Goal: Task Accomplishment & Management: Use online tool/utility

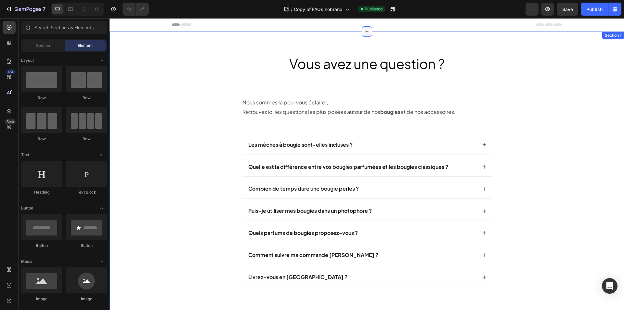
click at [365, 35] on div at bounding box center [367, 31] width 10 height 10
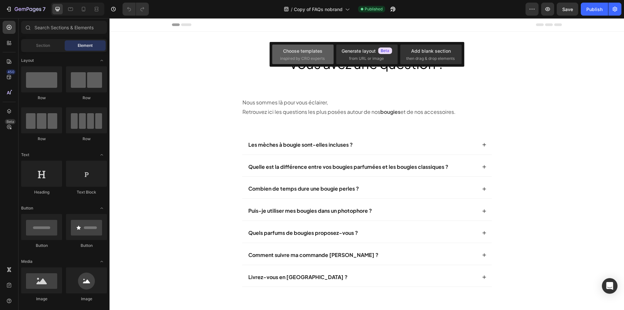
click at [312, 59] on span "inspired by CRO experts" at bounding box center [302, 59] width 45 height 6
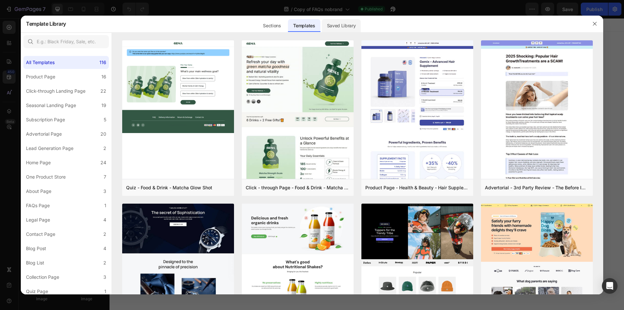
click at [337, 24] on div "Saved Library" at bounding box center [341, 25] width 39 height 13
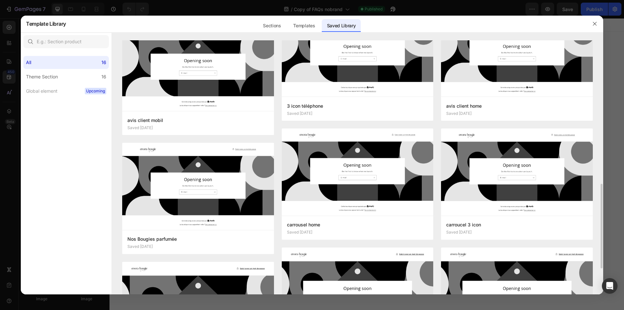
scroll to position [161, 0]
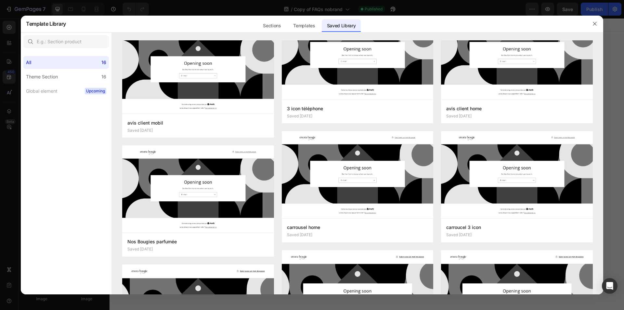
click at [314, 7] on div at bounding box center [312, 155] width 624 height 310
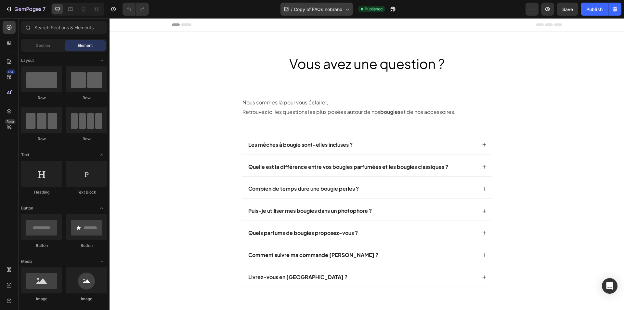
click at [302, 10] on span "Copy of FAQs nobrand" at bounding box center [318, 9] width 49 height 7
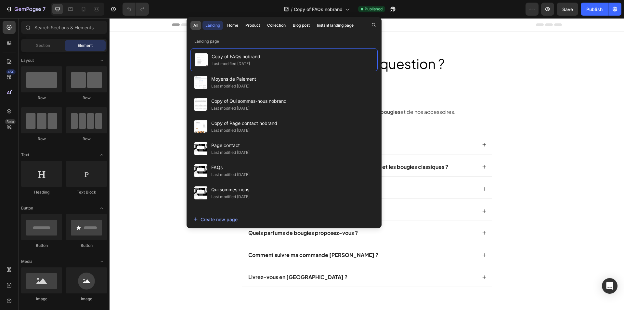
click at [197, 29] on button "All" at bounding box center [195, 25] width 11 height 9
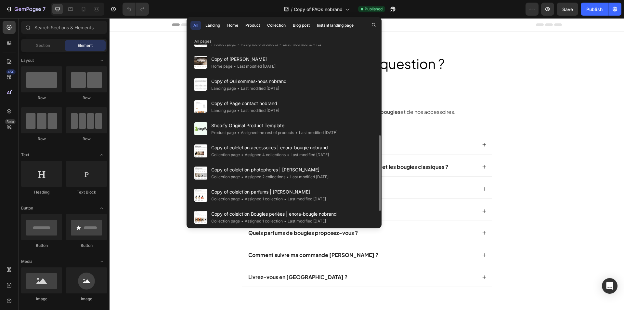
scroll to position [219, 0]
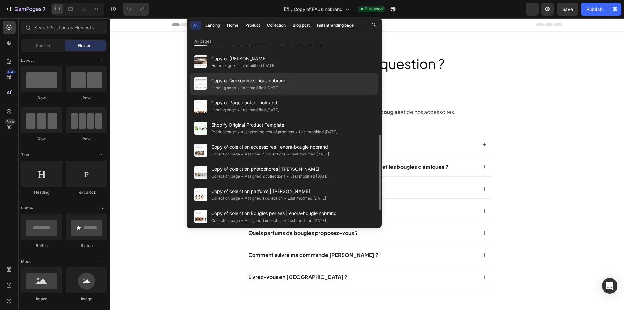
click at [275, 81] on span "Copy of Qui sommes-nous nobrand" at bounding box center [248, 81] width 75 height 8
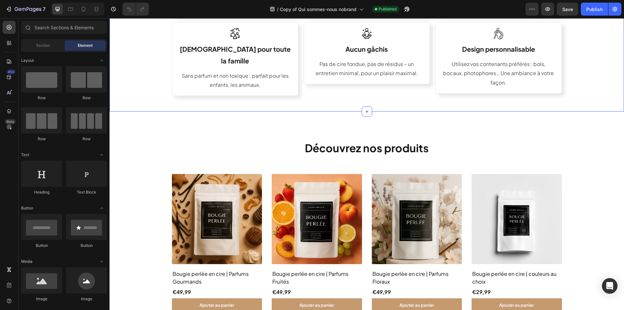
scroll to position [173, 0]
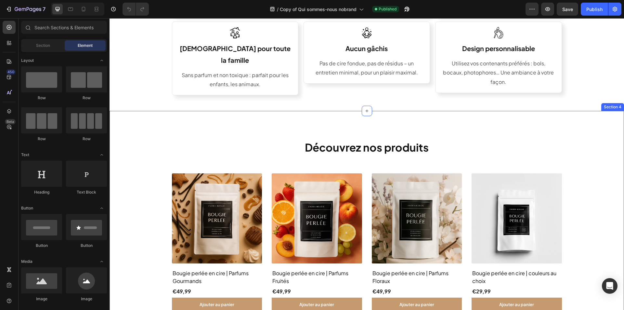
click at [151, 190] on div "Découvrez nos produits Text Block (P) Images Bougie perlée en cire | Parfums Go…" at bounding box center [366, 224] width 504 height 174
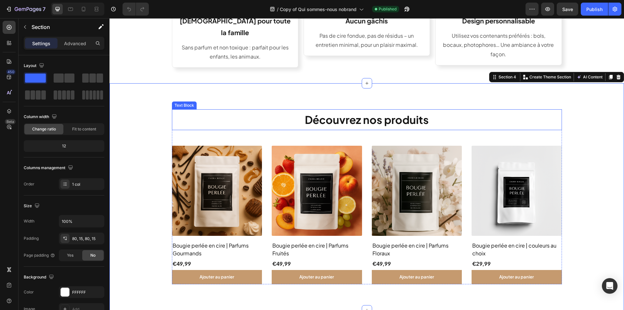
scroll to position [204, 0]
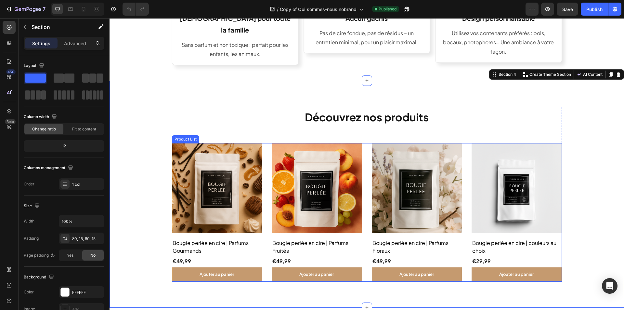
click at [265, 144] on div "(P) Images Bougie perlée en cire | Parfums Gourmands (P) Title €49,99 (P) Price…" at bounding box center [367, 212] width 390 height 138
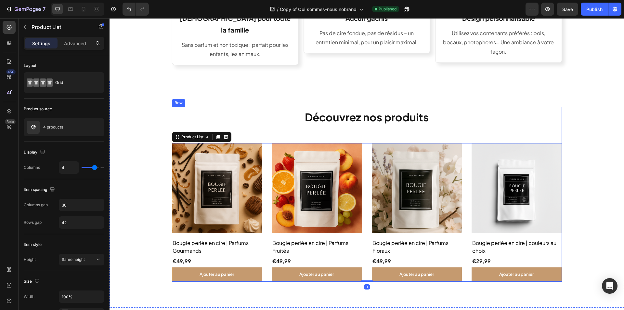
click at [265, 134] on div "Découvrez nos produits Text Block (P) Images Bougie perlée en cire | Parfums Go…" at bounding box center [367, 194] width 390 height 174
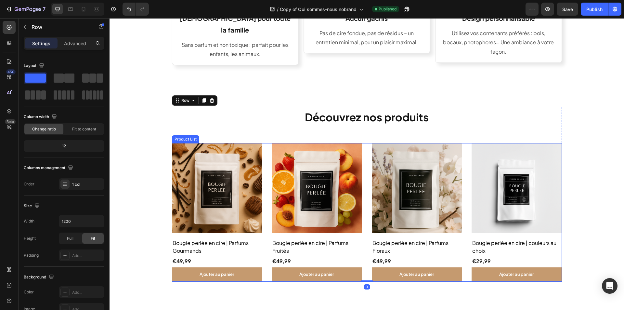
click at [263, 154] on div "(P) Images Bougie perlée en cire | Parfums Gourmands (P) Title €49,99 (P) Price…" at bounding box center [367, 212] width 390 height 138
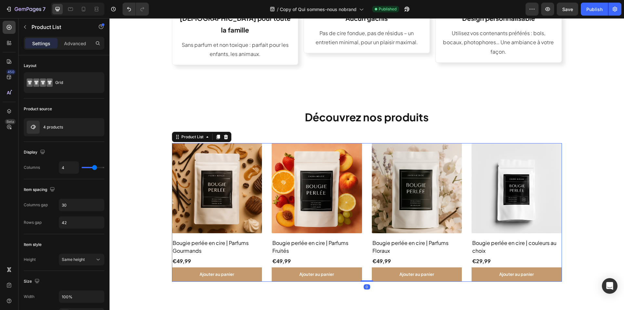
click at [263, 154] on div "(P) Images Bougie perlée en cire | Parfums Gourmands (P) Title €49,99 (P) Price…" at bounding box center [367, 212] width 390 height 138
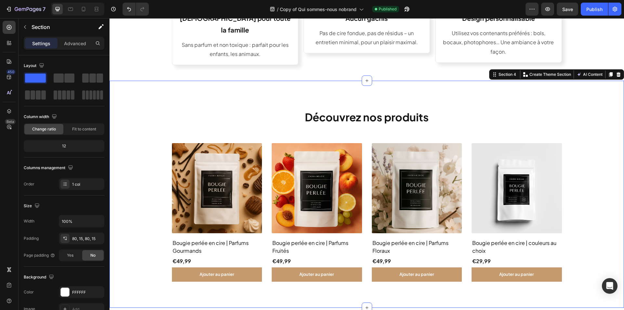
click at [156, 157] on div "Découvrez nos produits Text Block (P) Images Bougie perlée en cire | Parfums Go…" at bounding box center [366, 194] width 504 height 174
click at [72, 11] on icon at bounding box center [70, 9] width 5 height 4
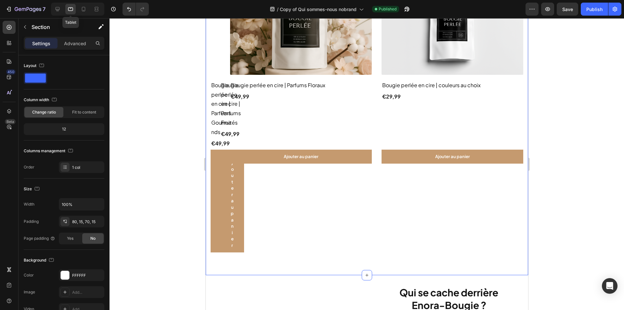
click at [72, 11] on icon at bounding box center [70, 9] width 5 height 4
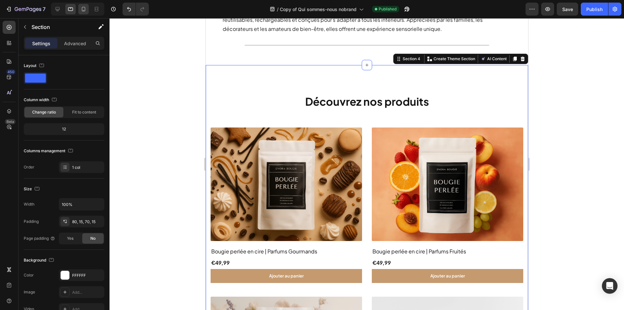
scroll to position [88, 0]
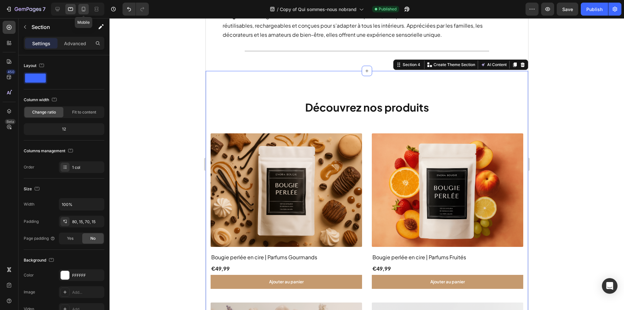
click at [81, 11] on icon at bounding box center [83, 9] width 6 height 6
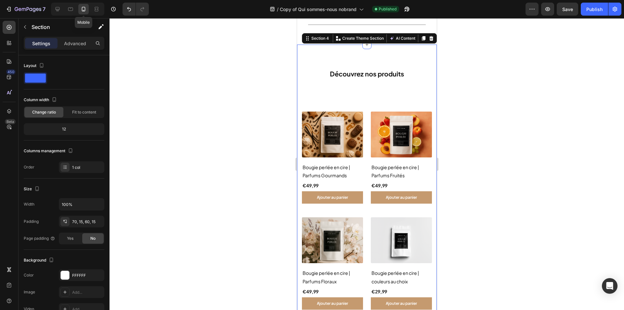
scroll to position [142, 0]
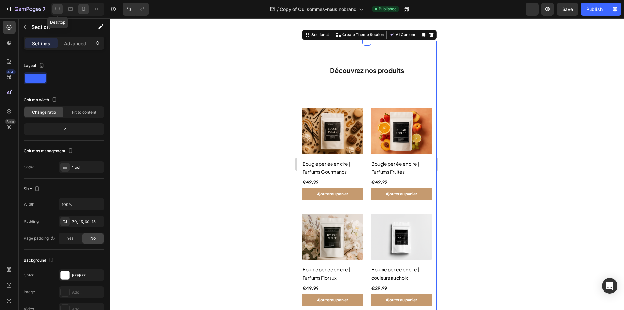
click at [60, 10] on icon at bounding box center [57, 9] width 6 height 6
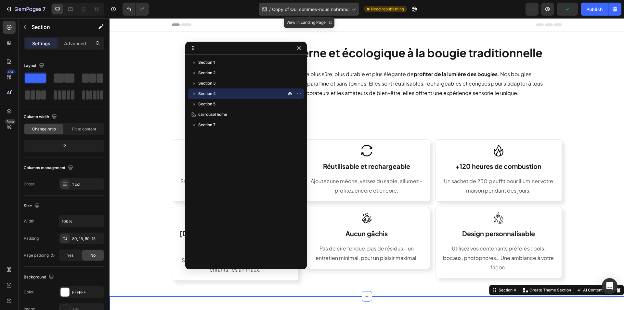
click at [264, 10] on icon at bounding box center [264, 9] width 4 height 5
click at [446, 14] on div "/ Copy of Qui sommes-nous nobrand Need republishing" at bounding box center [339, 9] width 371 height 13
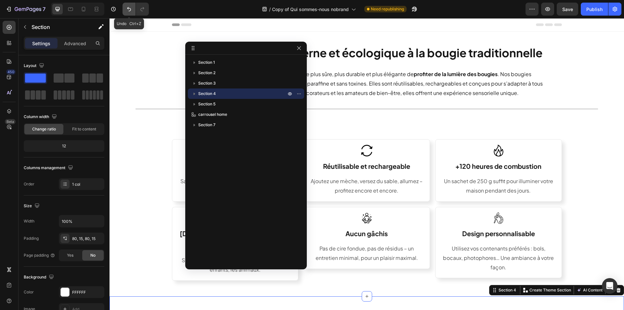
click at [130, 6] on icon "Undo/Redo" at bounding box center [129, 9] width 6 height 6
click at [299, 46] on icon "button" at bounding box center [298, 47] width 5 height 5
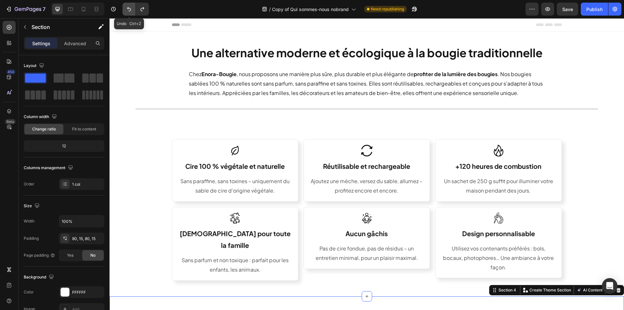
click at [127, 9] on icon "Undo/Redo" at bounding box center [129, 9] width 6 height 6
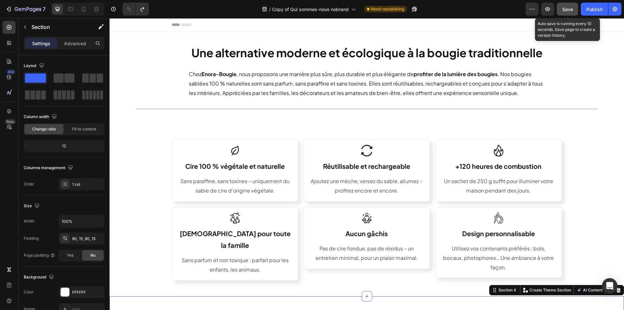
click at [562, 11] on span "Save" at bounding box center [567, 9] width 11 height 6
click at [562, 11] on button "button" at bounding box center [566, 9] width 21 height 13
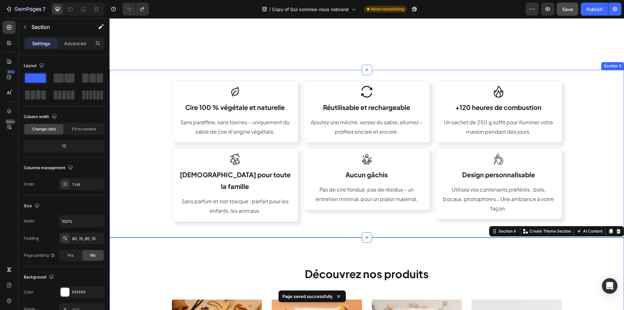
scroll to position [8, 0]
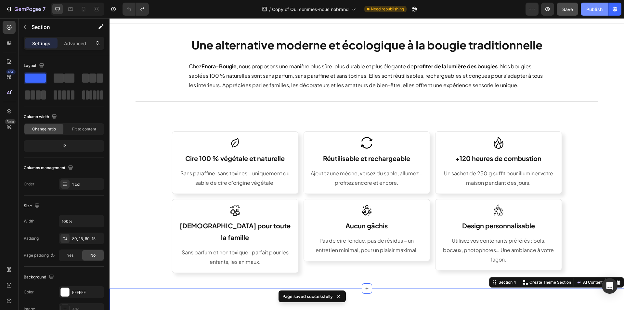
click at [595, 3] on button "Publish" at bounding box center [593, 9] width 27 height 13
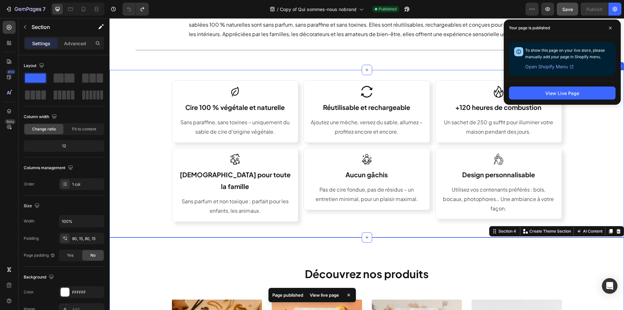
scroll to position [47, 0]
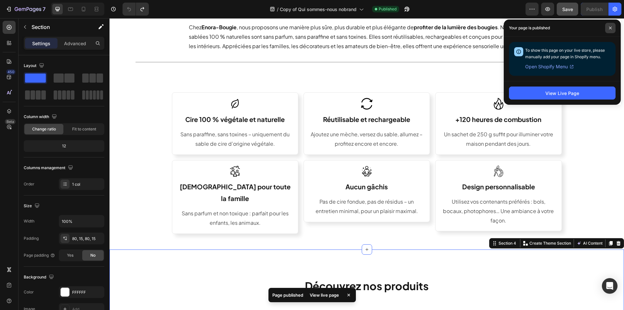
click at [609, 31] on span at bounding box center [610, 28] width 10 height 10
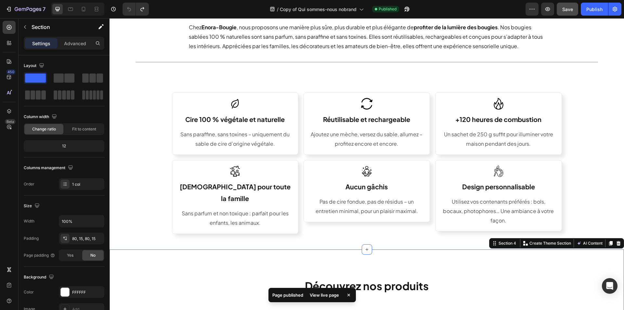
click at [307, 17] on div "7 Version history / Copy of Qui sommes-nous nobrand Published Preview Save Publ…" at bounding box center [312, 9] width 624 height 19
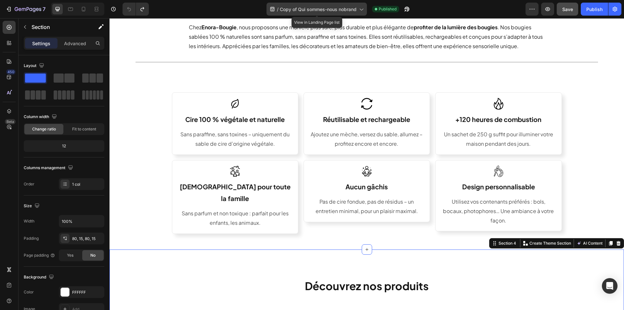
click at [303, 11] on span "Copy of Qui sommes-nous nobrand" at bounding box center [318, 9] width 77 height 7
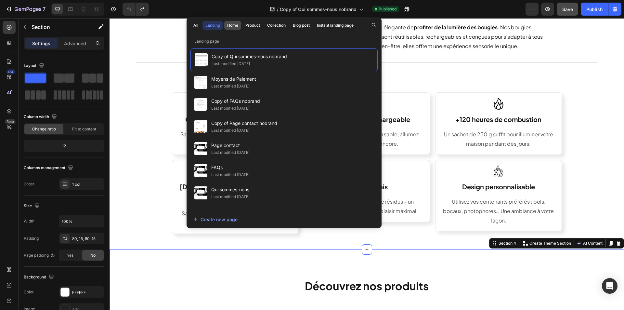
click at [229, 23] on div "Home" at bounding box center [232, 25] width 11 height 6
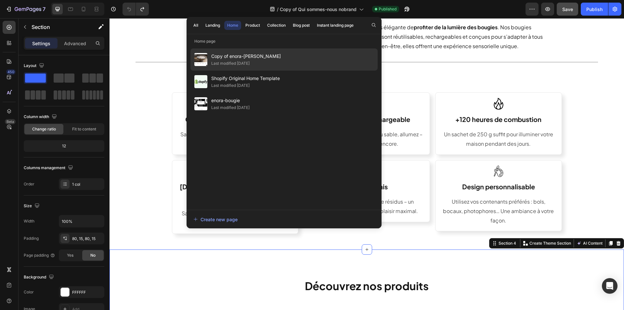
click at [309, 70] on div "Copy of enora-bougie nobrand Last modified 8 days ago" at bounding box center [283, 81] width 187 height 22
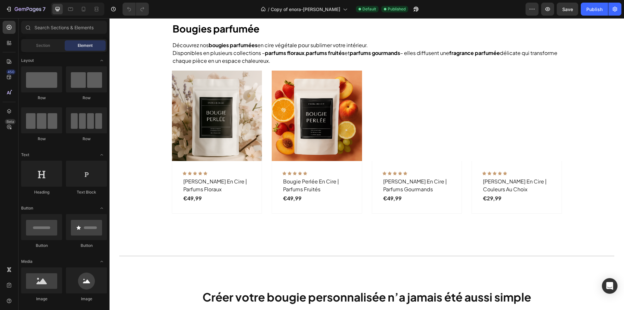
scroll to position [350, 0]
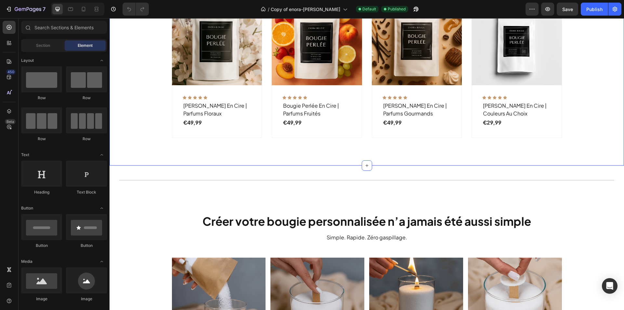
click at [137, 100] on div "Bougies parfumée Heading Découvrez nos bougies parfumées en cire végétale pour …" at bounding box center [366, 42] width 504 height 193
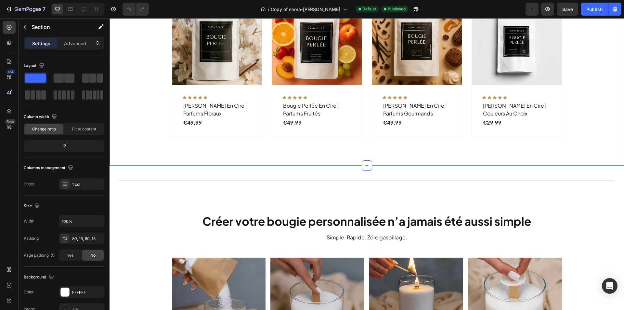
click at [137, 100] on div "Bougies parfumée Heading Découvrez nos bougies parfumées en cire végétale pour …" at bounding box center [366, 42] width 504 height 193
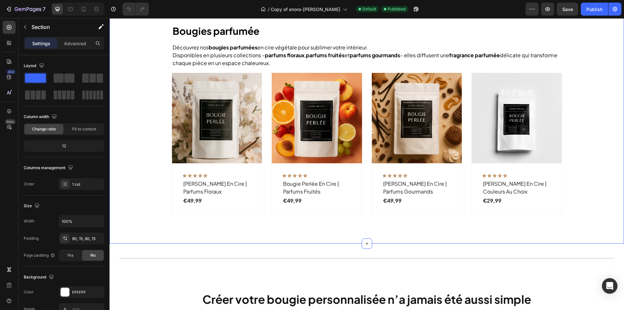
scroll to position [348, 0]
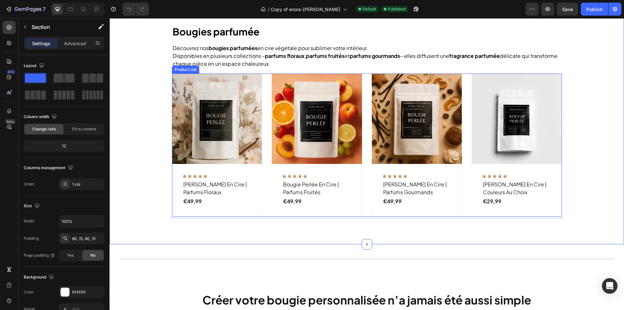
click at [266, 114] on div "(P) Images Row Icon Icon Icon Icon Icon Row [PERSON_NAME] en cire | parfums flo…" at bounding box center [367, 144] width 390 height 143
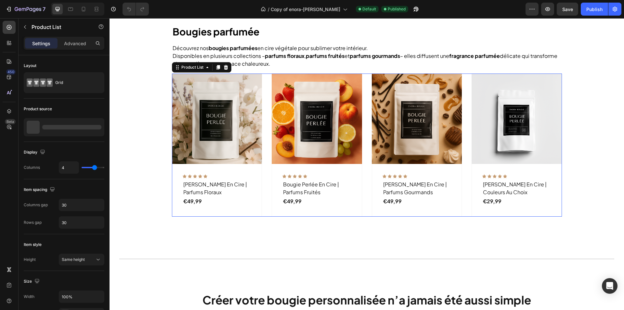
click at [266, 114] on div "(P) Images Row Icon Icon Icon Icon Icon Row bougie perlée en cire | parfums flo…" at bounding box center [367, 144] width 390 height 143
drag, startPoint x: 69, startPoint y: 7, endPoint x: 72, endPoint y: 8, distance: 3.6
click at [69, 7] on icon at bounding box center [70, 9] width 6 height 6
type input "3"
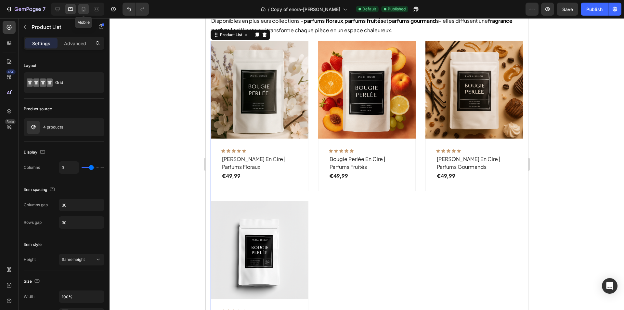
click at [85, 10] on icon at bounding box center [84, 9] width 4 height 5
type input "2"
type input "24"
type input "28"
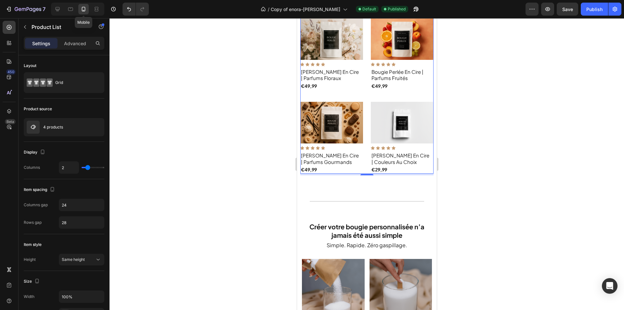
scroll to position [368, 0]
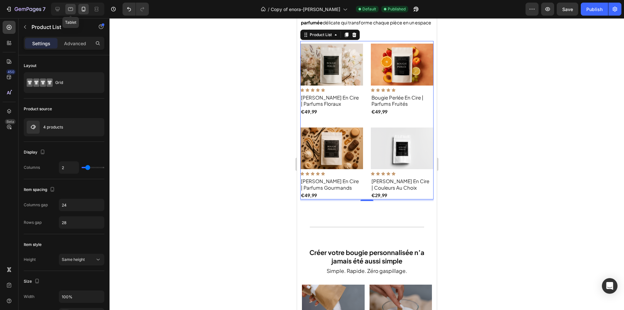
click at [67, 11] on div at bounding box center [70, 9] width 10 height 10
type input "3"
type input "30"
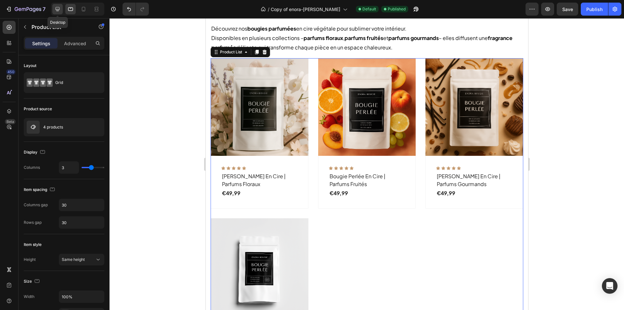
scroll to position [369, 0]
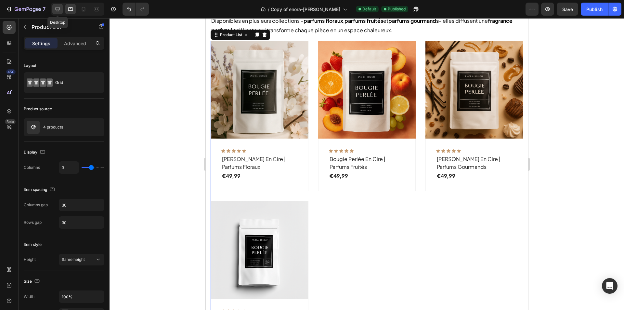
click at [59, 10] on icon at bounding box center [57, 9] width 6 height 6
type input "4"
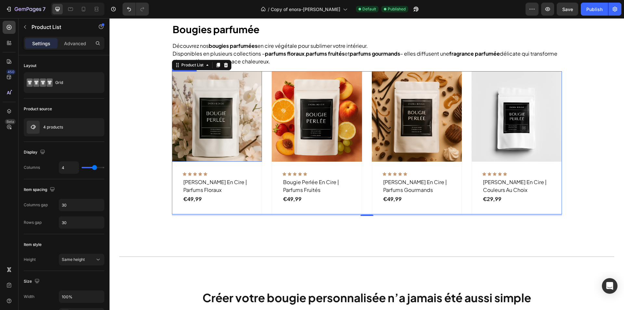
scroll to position [342, 0]
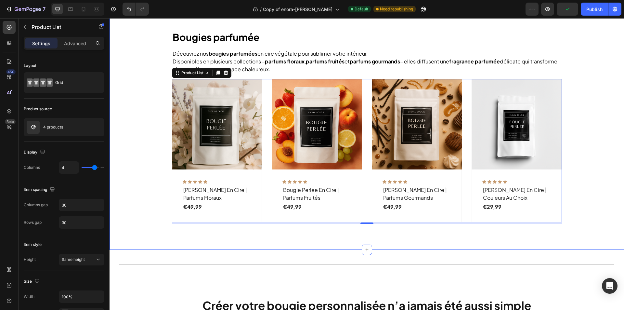
click at [163, 116] on div "Bougies parfumée Heading Découvrez nos bougies parfumées en cire végétale pour …" at bounding box center [366, 126] width 504 height 193
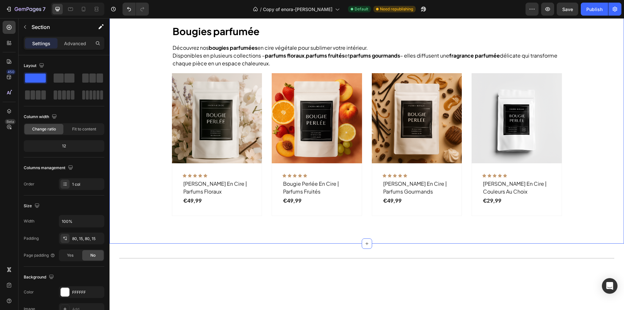
scroll to position [287, 0]
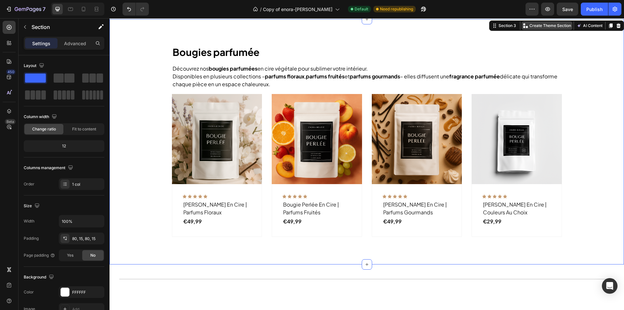
click at [555, 29] on p "Create Theme Section" at bounding box center [550, 26] width 42 height 6
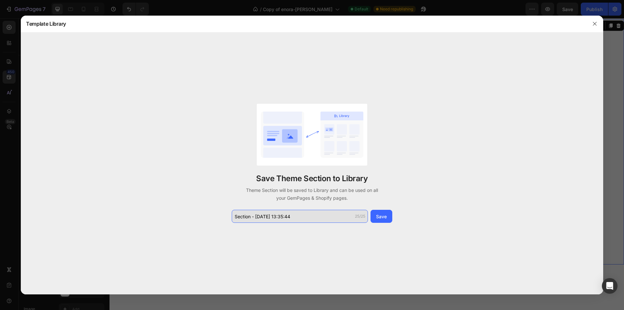
click at [338, 214] on input "Section - Aug 28 13:35:44" at bounding box center [300, 216] width 136 height 13
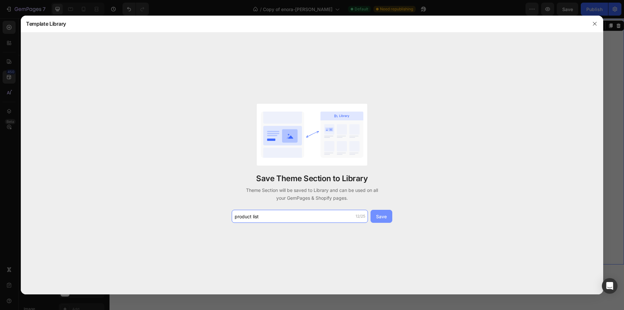
type input "product list"
click at [390, 216] on button "Save" at bounding box center [381, 216] width 22 height 13
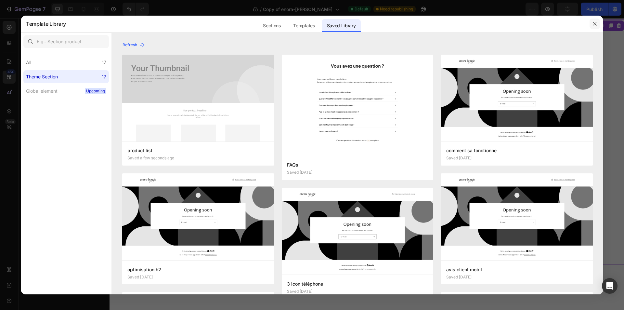
click at [594, 26] on icon "button" at bounding box center [594, 23] width 5 height 5
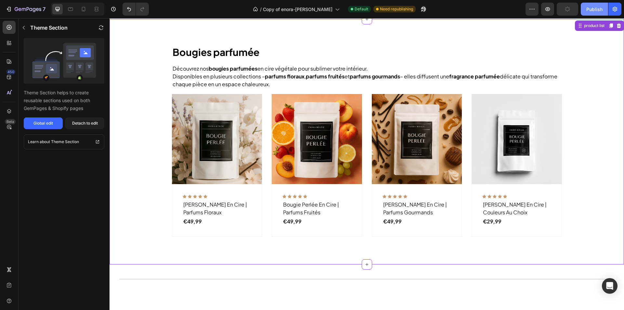
click at [592, 14] on button "Publish" at bounding box center [593, 9] width 27 height 13
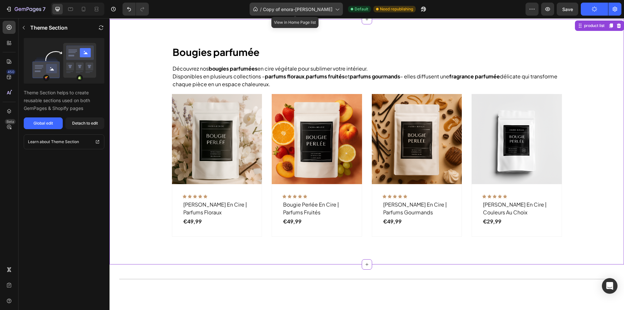
click at [334, 11] on icon at bounding box center [337, 9] width 6 height 6
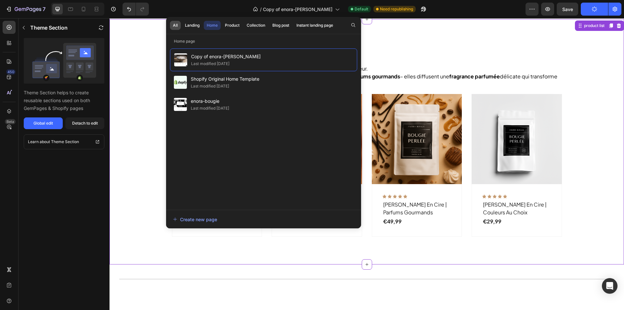
click at [182, 25] on button "All" at bounding box center [192, 25] width 20 height 9
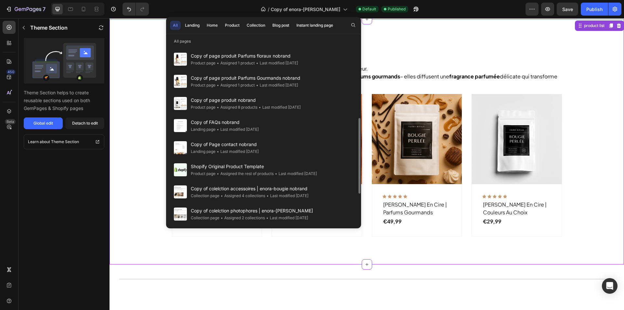
scroll to position [178, 0]
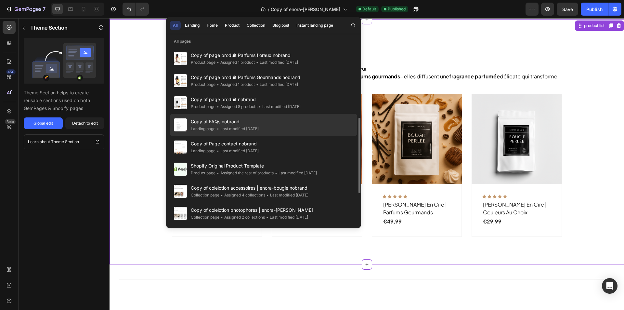
click at [279, 136] on div "Copy of FAQs nobrand Landing page • Last modified 8 days ago" at bounding box center [263, 147] width 187 height 22
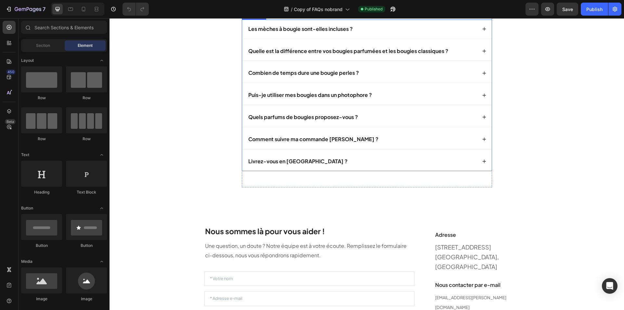
scroll to position [116, 0]
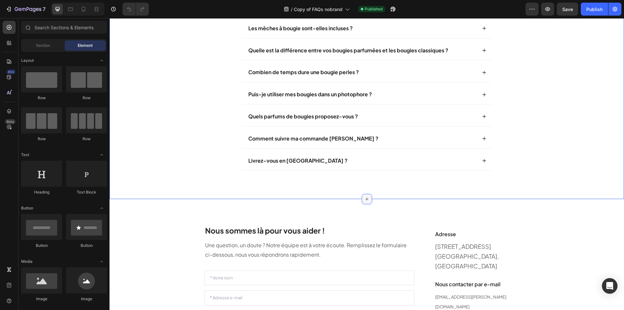
click at [362, 198] on div at bounding box center [367, 199] width 10 height 10
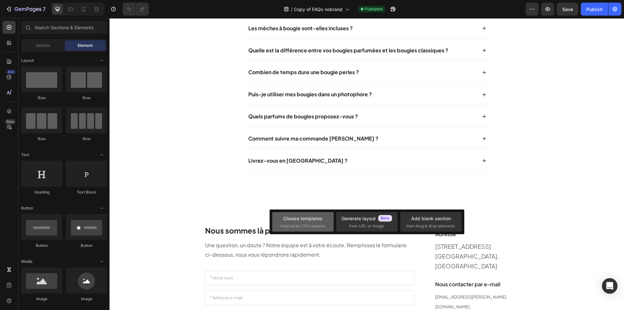
click at [322, 223] on span "inspired by CRO experts" at bounding box center [302, 226] width 45 height 6
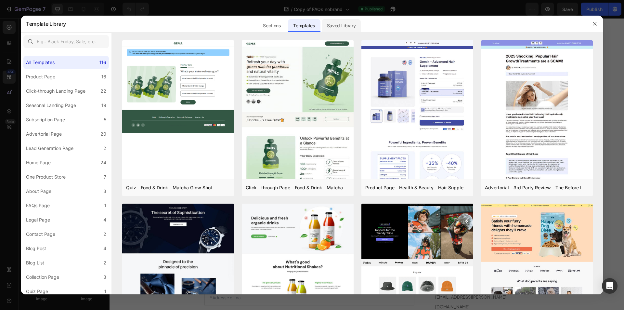
click at [342, 29] on div "Saved Library" at bounding box center [341, 25] width 39 height 13
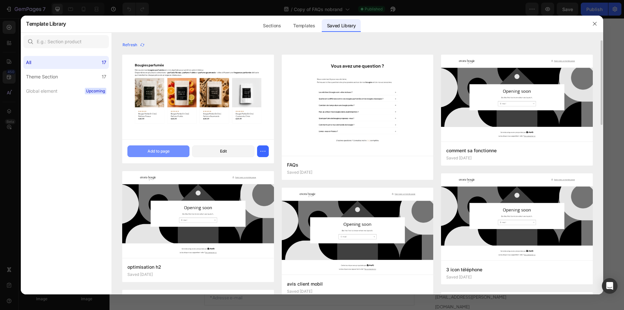
click at [173, 148] on button "Add to page" at bounding box center [158, 151] width 62 height 12
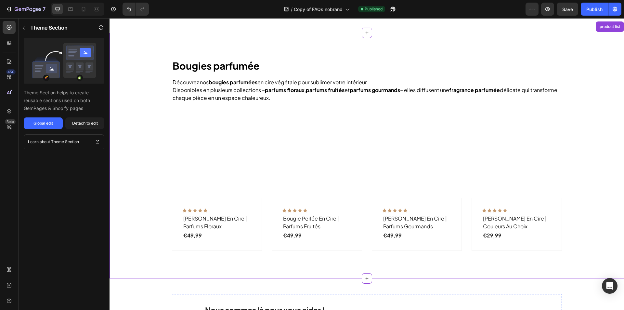
scroll to position [297, 0]
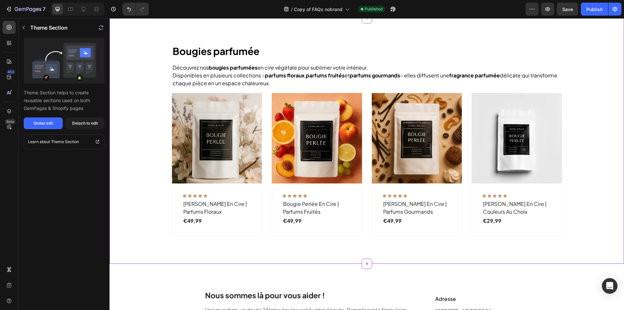
click at [289, 83] on p "Disponibles en plusieurs collections – parfums floraux , parfums fruités et par…" at bounding box center [366, 79] width 388 height 16
click at [97, 125] on div "Detach to edit" at bounding box center [85, 123] width 26 height 6
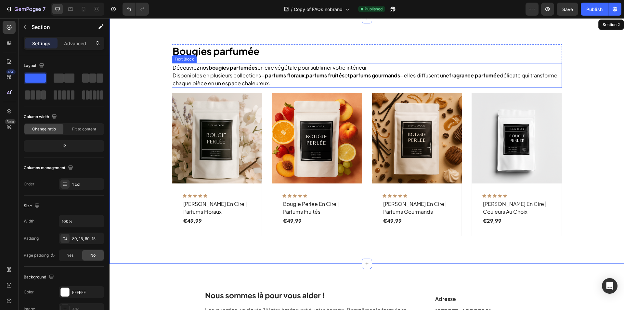
click at [211, 74] on p "Disponibles en plusieurs collections – parfums floraux , parfums fruités et par…" at bounding box center [366, 79] width 388 height 16
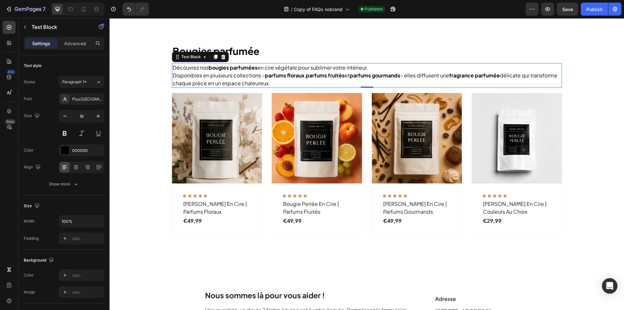
click at [224, 57] on div "Text Block" at bounding box center [200, 57] width 57 height 10
click at [221, 56] on icon at bounding box center [223, 56] width 5 height 5
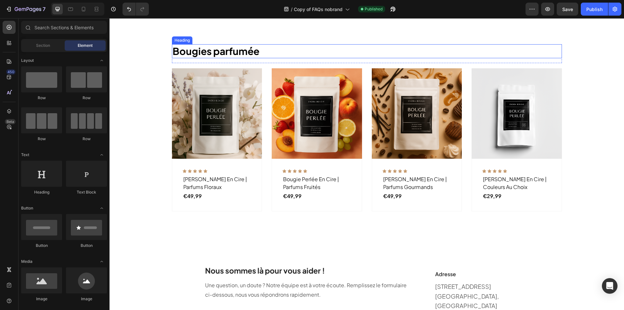
click at [270, 49] on h2 "Bougies parfumée" at bounding box center [367, 51] width 390 height 14
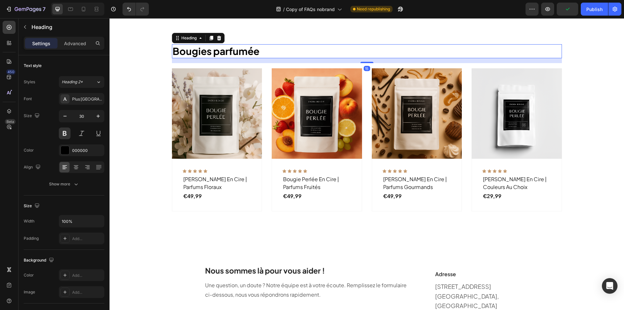
click at [216, 36] on icon at bounding box center [218, 37] width 5 height 5
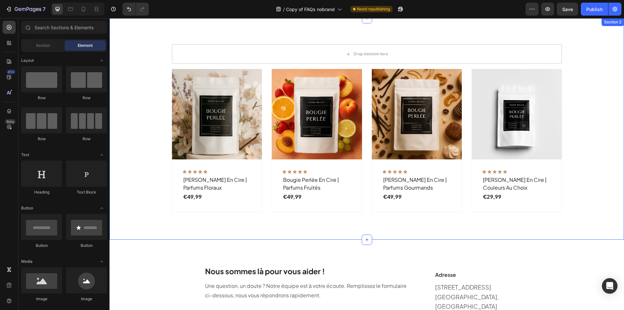
click at [238, 232] on div "Drop element here Row (P) Images Row Icon Icon Icon Icon Icon Row bougie perlée…" at bounding box center [366, 128] width 514 height 221
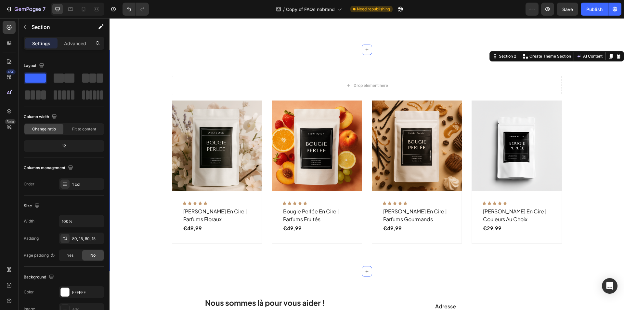
scroll to position [265, 0]
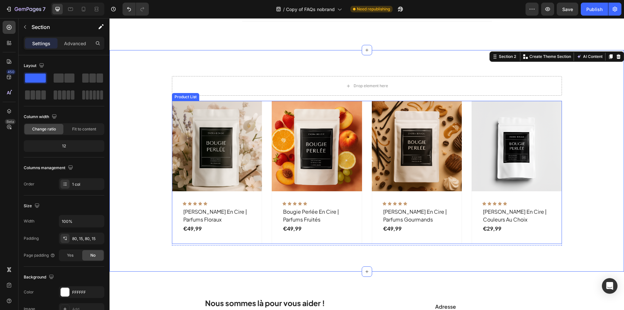
click at [367, 127] on div "(P) Images Row Icon Icon Icon Icon Icon Row bougie perlée en cire | parfums flo…" at bounding box center [367, 172] width 390 height 143
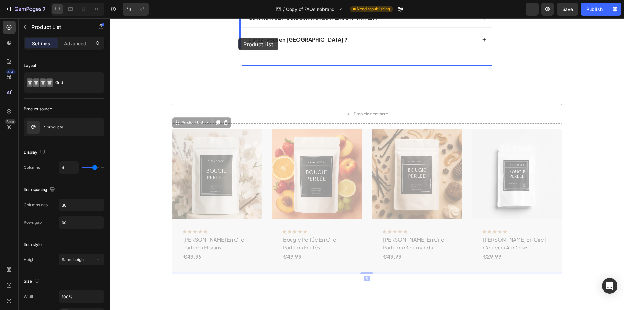
scroll to position [220, 0]
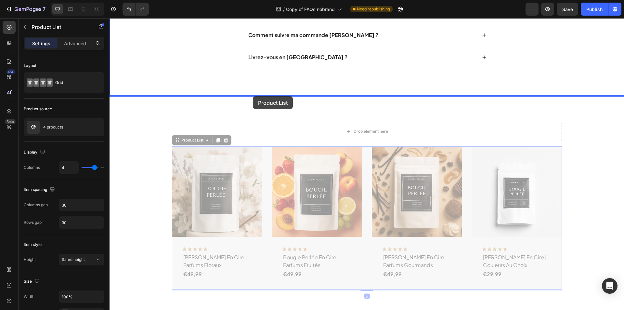
drag, startPoint x: 202, startPoint y: 95, endPoint x: 253, endPoint y: 96, distance: 51.0
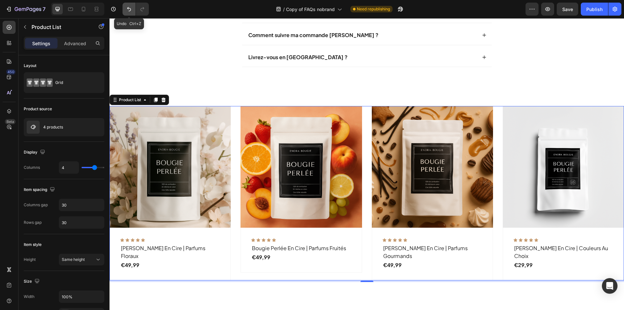
click at [130, 5] on button "Undo/Redo" at bounding box center [128, 9] width 13 height 13
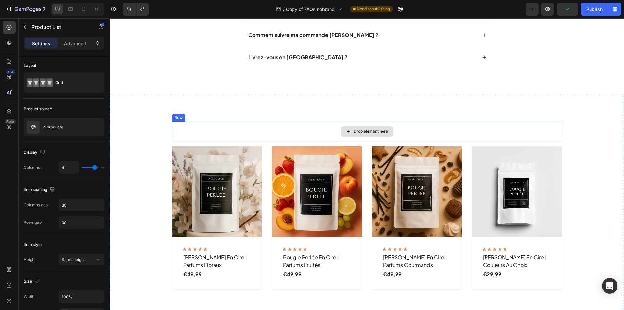
click at [230, 125] on div "Drop element here" at bounding box center [367, 130] width 390 height 19
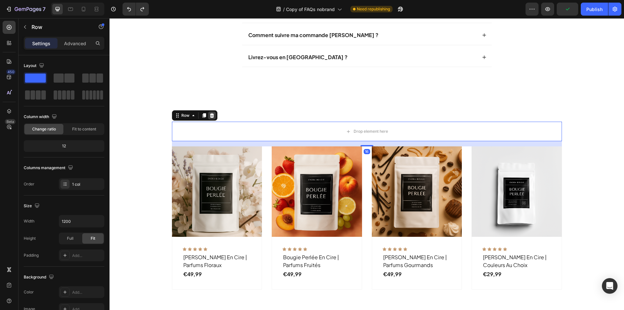
click at [210, 114] on icon at bounding box center [212, 115] width 4 height 5
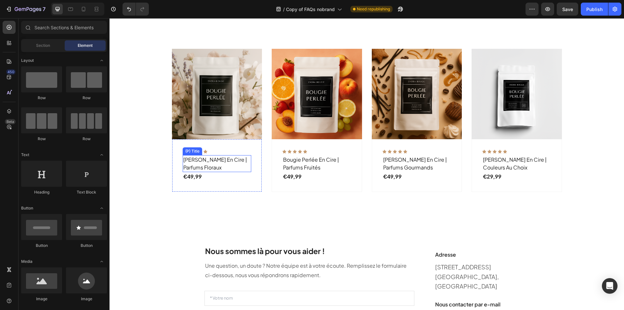
scroll to position [293, 0]
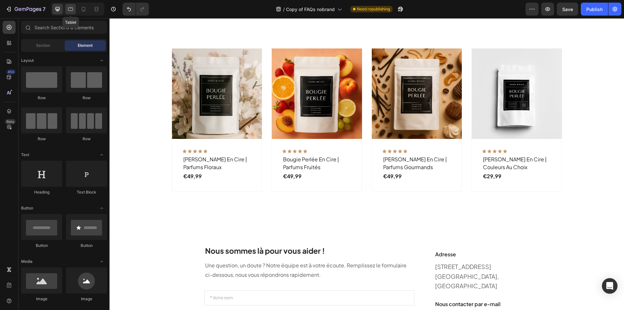
click at [71, 12] on icon at bounding box center [70, 9] width 6 height 6
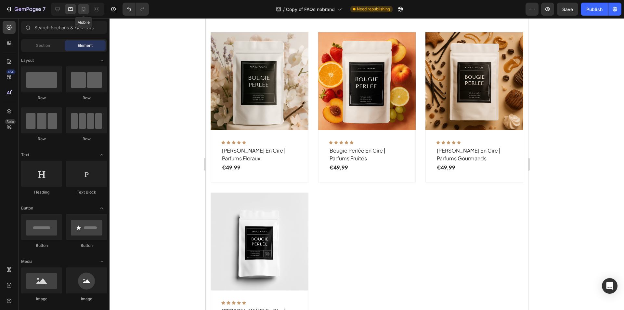
click at [86, 12] on icon at bounding box center [83, 9] width 6 height 6
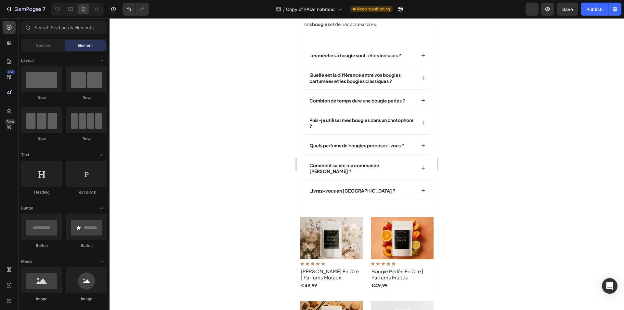
scroll to position [88, 0]
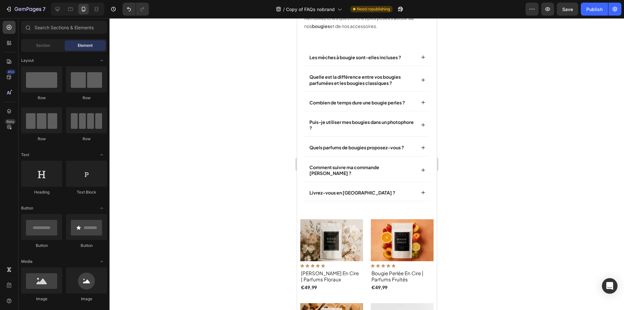
click at [571, 16] on div "7 Version history / Copy of FAQs nobrand Need republishing Preview Save Publish" at bounding box center [312, 9] width 624 height 19
click at [571, 13] on button "Save" at bounding box center [566, 9] width 21 height 13
click at [592, 12] on div "Publish" at bounding box center [594, 9] width 16 height 7
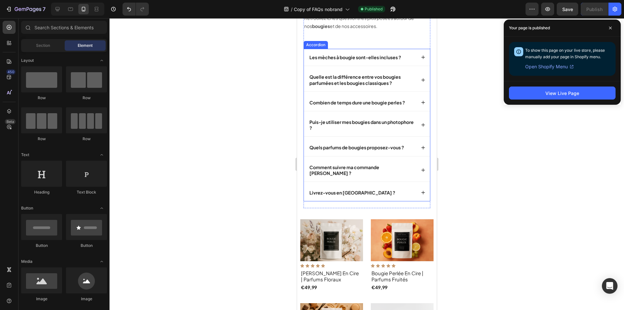
scroll to position [0, 0]
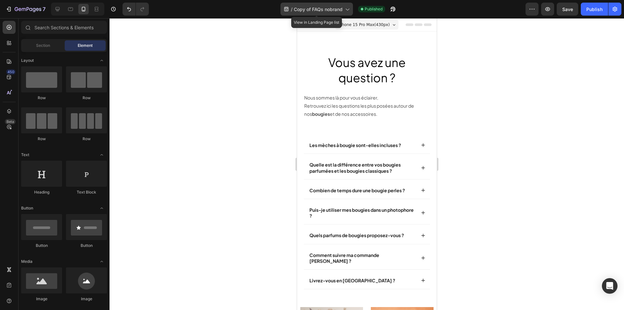
click at [317, 6] on span "Copy of FAQs nobrand" at bounding box center [318, 9] width 49 height 7
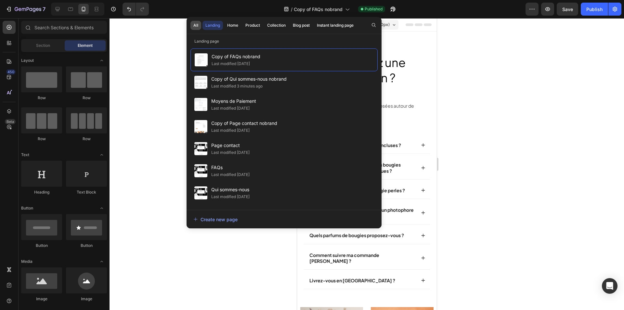
click at [196, 27] on div "All" at bounding box center [195, 25] width 5 height 6
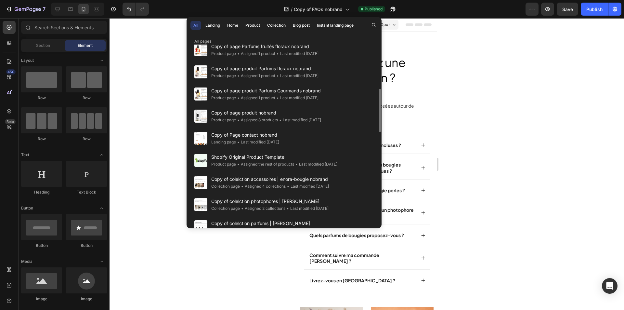
scroll to position [188, 0]
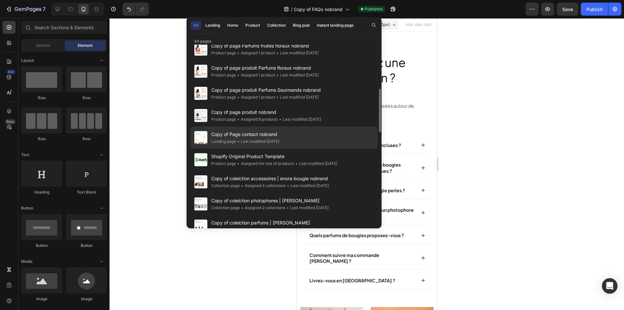
click at [311, 148] on div "Copy of Page contact nobrand Landing page • Last modified 8 days ago" at bounding box center [283, 159] width 187 height 22
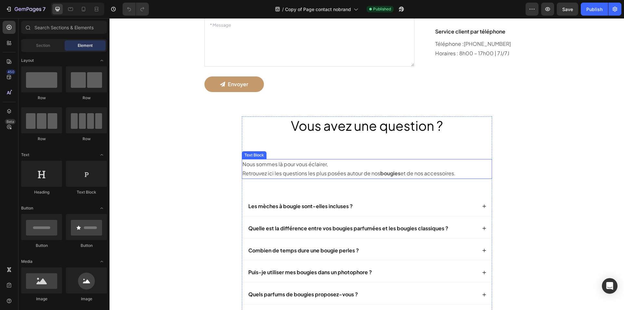
scroll to position [122, 0]
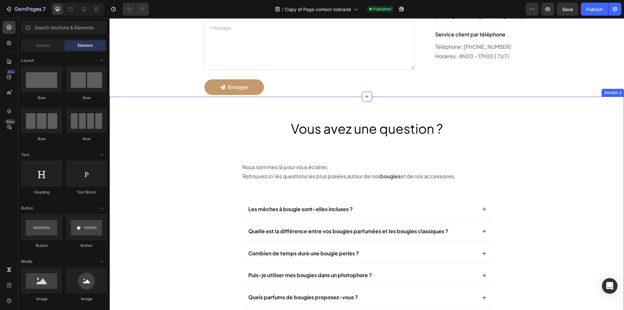
click at [365, 99] on div at bounding box center [367, 96] width 10 height 10
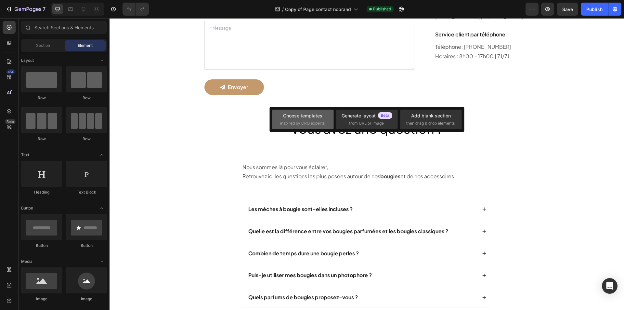
click at [311, 118] on div "Choose templates" at bounding box center [302, 115] width 39 height 7
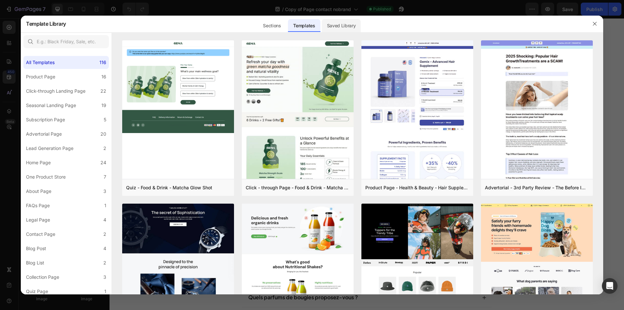
click at [342, 27] on div "Saved Library" at bounding box center [341, 25] width 39 height 13
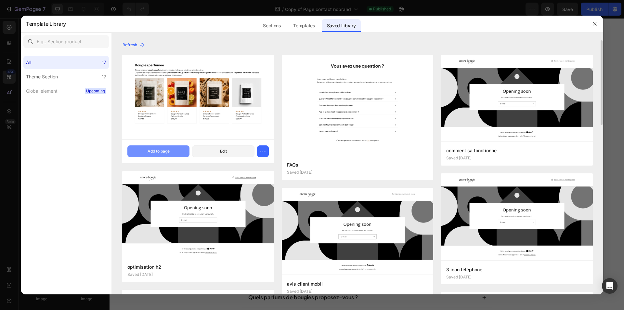
click at [182, 151] on button "Add to page" at bounding box center [158, 151] width 62 height 12
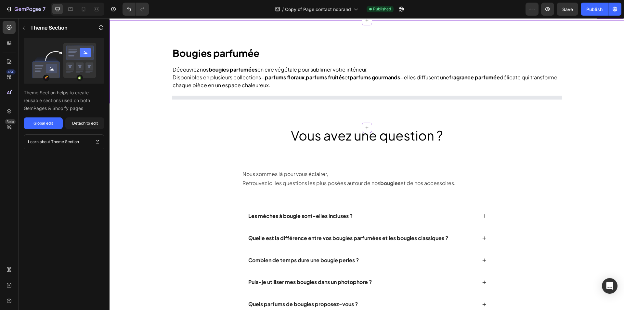
scroll to position [225, 0]
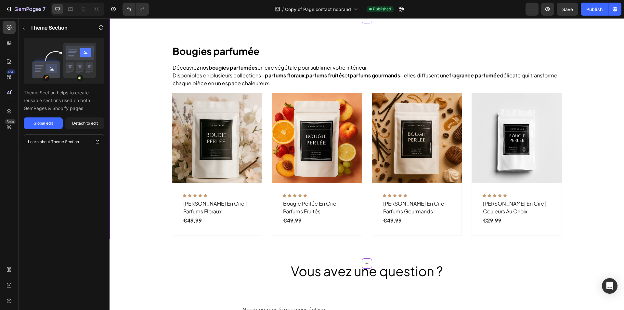
click at [254, 76] on p "Disponibles en plusieurs collections – parfums floraux , parfums fruités et par…" at bounding box center [366, 79] width 388 height 16
click at [90, 121] on div "Detach to edit" at bounding box center [85, 123] width 26 height 6
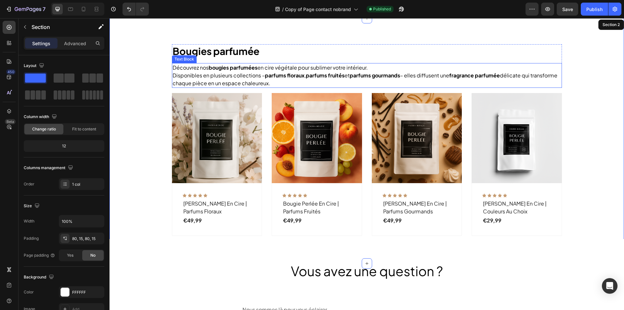
click at [234, 80] on p "Disponibles en plusieurs collections – parfums floraux , parfums fruités et par…" at bounding box center [366, 79] width 388 height 16
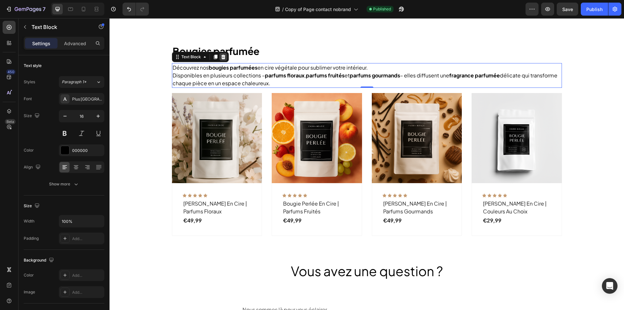
click at [221, 55] on icon at bounding box center [223, 56] width 5 height 5
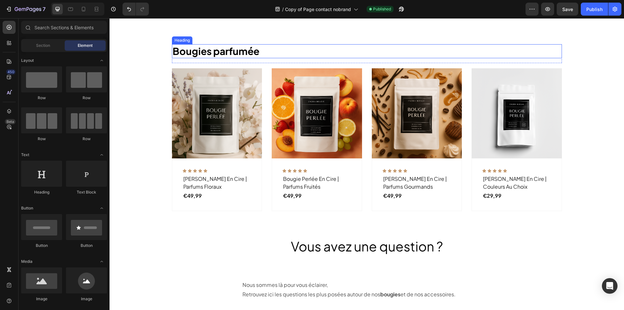
click at [279, 55] on h2 "Bougies parfumée" at bounding box center [367, 51] width 390 height 14
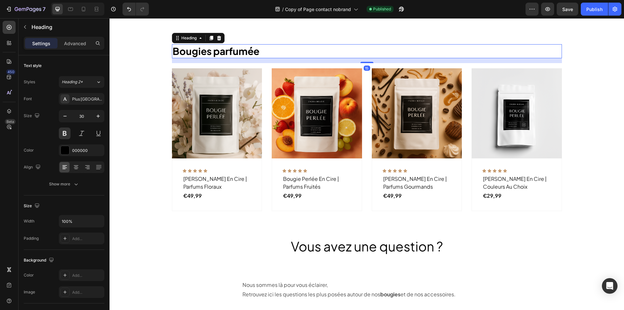
click at [217, 36] on icon at bounding box center [219, 37] width 4 height 5
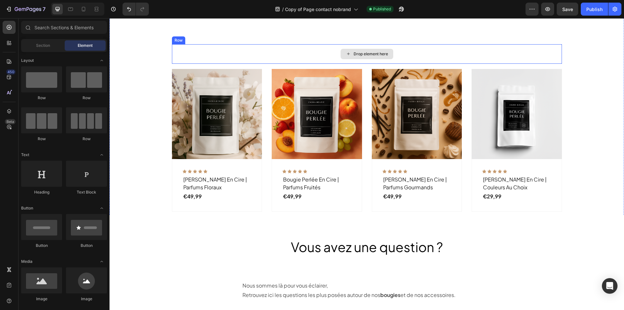
click at [226, 47] on div "Drop element here" at bounding box center [367, 53] width 390 height 19
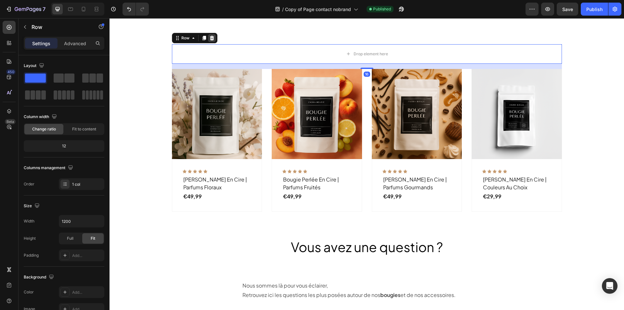
click at [210, 37] on icon at bounding box center [212, 37] width 4 height 5
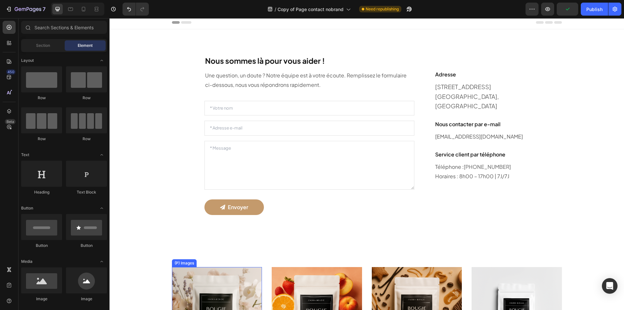
scroll to position [2, 0]
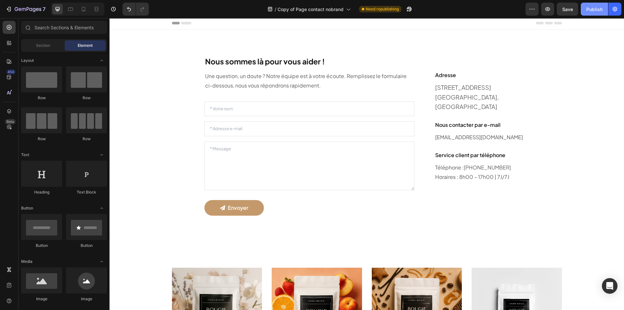
click at [587, 12] on div "Publish" at bounding box center [594, 9] width 16 height 7
click at [72, 14] on div at bounding box center [70, 9] width 10 height 10
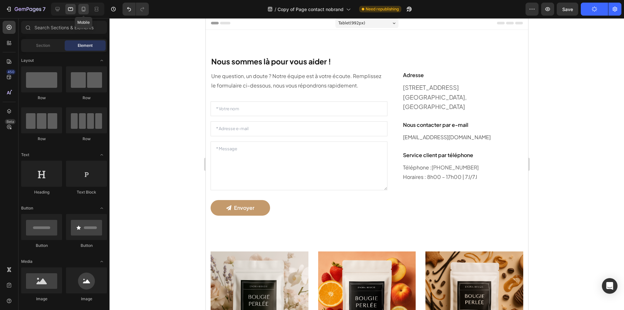
click at [83, 9] on icon at bounding box center [83, 9] width 6 height 6
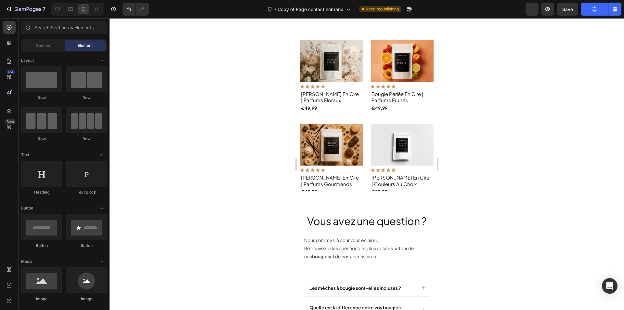
scroll to position [361, 0]
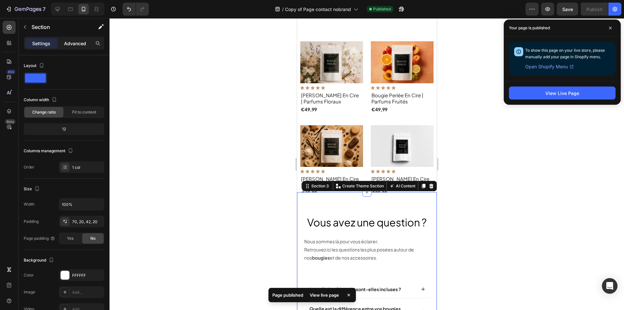
click at [80, 42] on p "Advanced" at bounding box center [75, 43] width 22 height 7
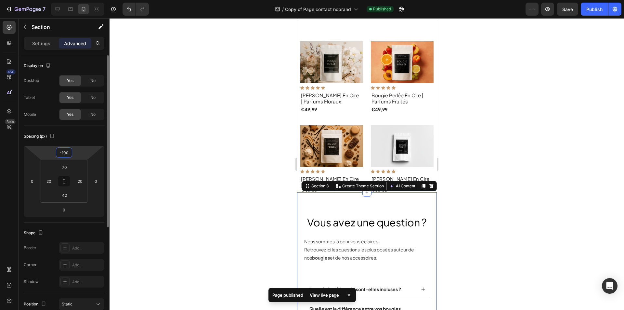
click at [70, 154] on input "-100" at bounding box center [63, 152] width 13 height 10
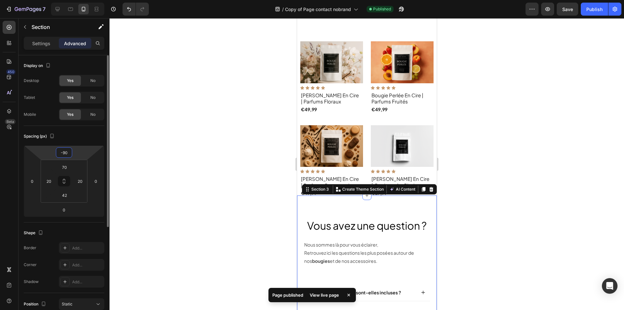
type input "-90"
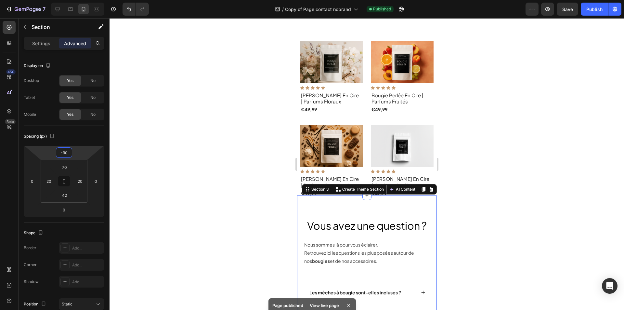
click at [205, 209] on div at bounding box center [366, 163] width 514 height 291
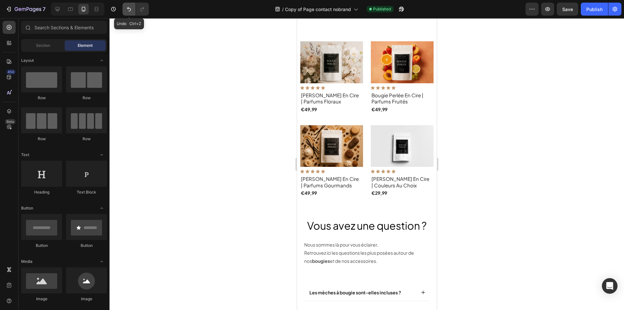
click at [131, 10] on icon "Undo/Redo" at bounding box center [129, 9] width 6 height 6
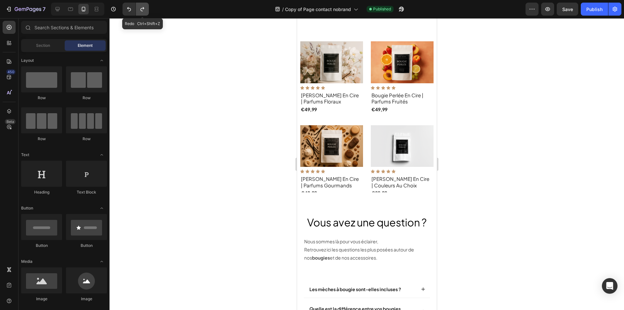
click at [139, 10] on icon "Undo/Redo" at bounding box center [142, 9] width 6 height 6
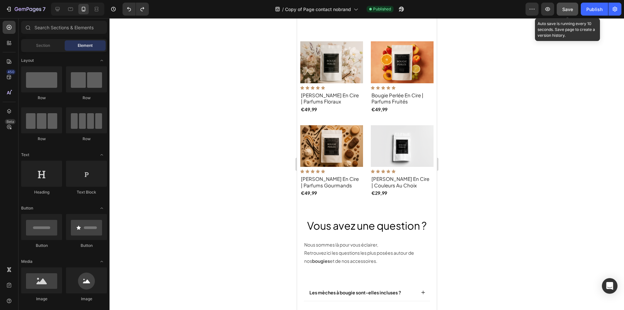
click at [570, 7] on span "Save" at bounding box center [567, 9] width 11 height 6
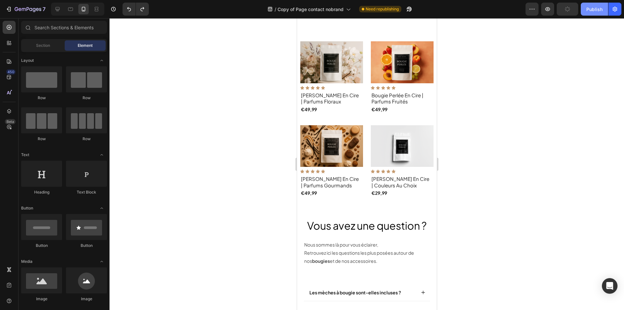
click at [582, 7] on button "Publish" at bounding box center [593, 9] width 27 height 13
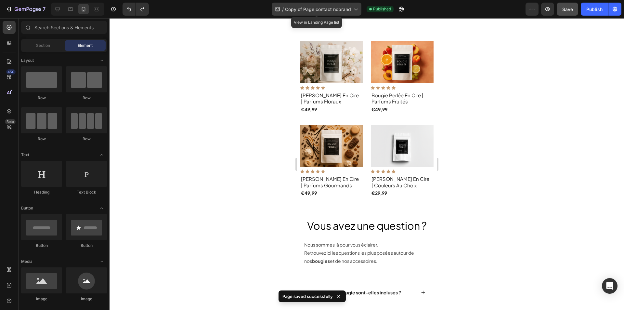
click at [320, 13] on div "/ Copy of Page contact nobrand" at bounding box center [317, 9] width 90 height 13
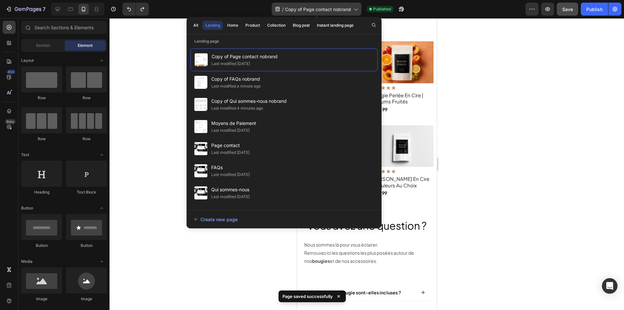
click at [320, 13] on div "/ Copy of Page contact nobrand" at bounding box center [317, 9] width 90 height 13
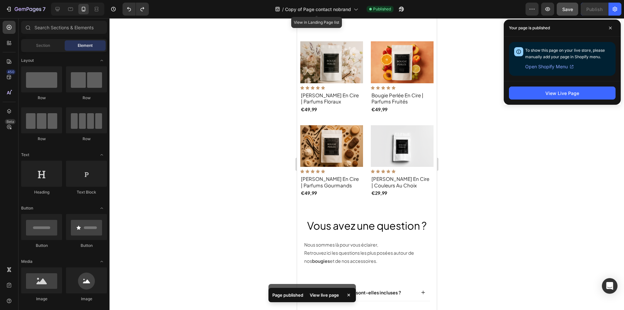
click at [294, 16] on div "/ Copy of Page contact nobrand" at bounding box center [317, 9] width 90 height 16
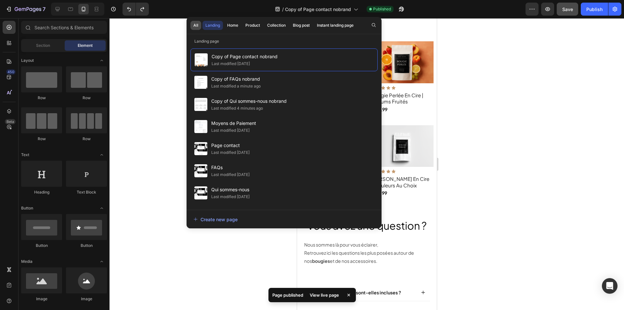
click at [199, 24] on button "All" at bounding box center [195, 25] width 11 height 9
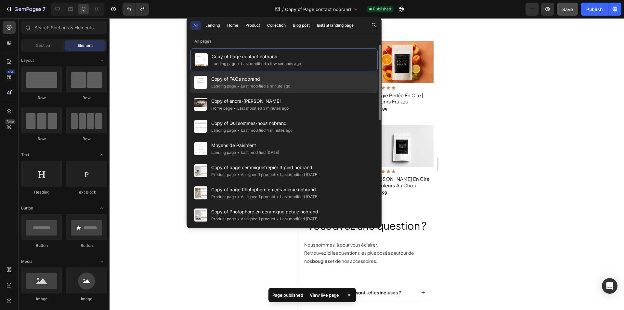
click at [276, 88] on div "• Last modified a minute ago" at bounding box center [263, 86] width 54 height 6
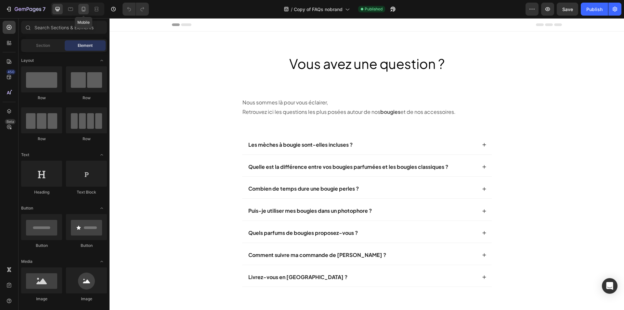
click at [82, 8] on icon at bounding box center [84, 9] width 4 height 5
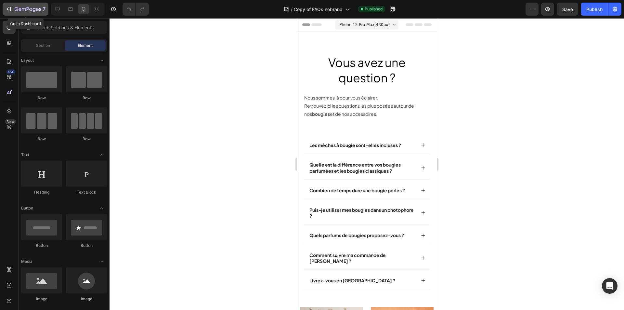
click at [30, 9] on icon "button" at bounding box center [28, 10] width 27 height 6
